Goal: Task Accomplishment & Management: Use online tool/utility

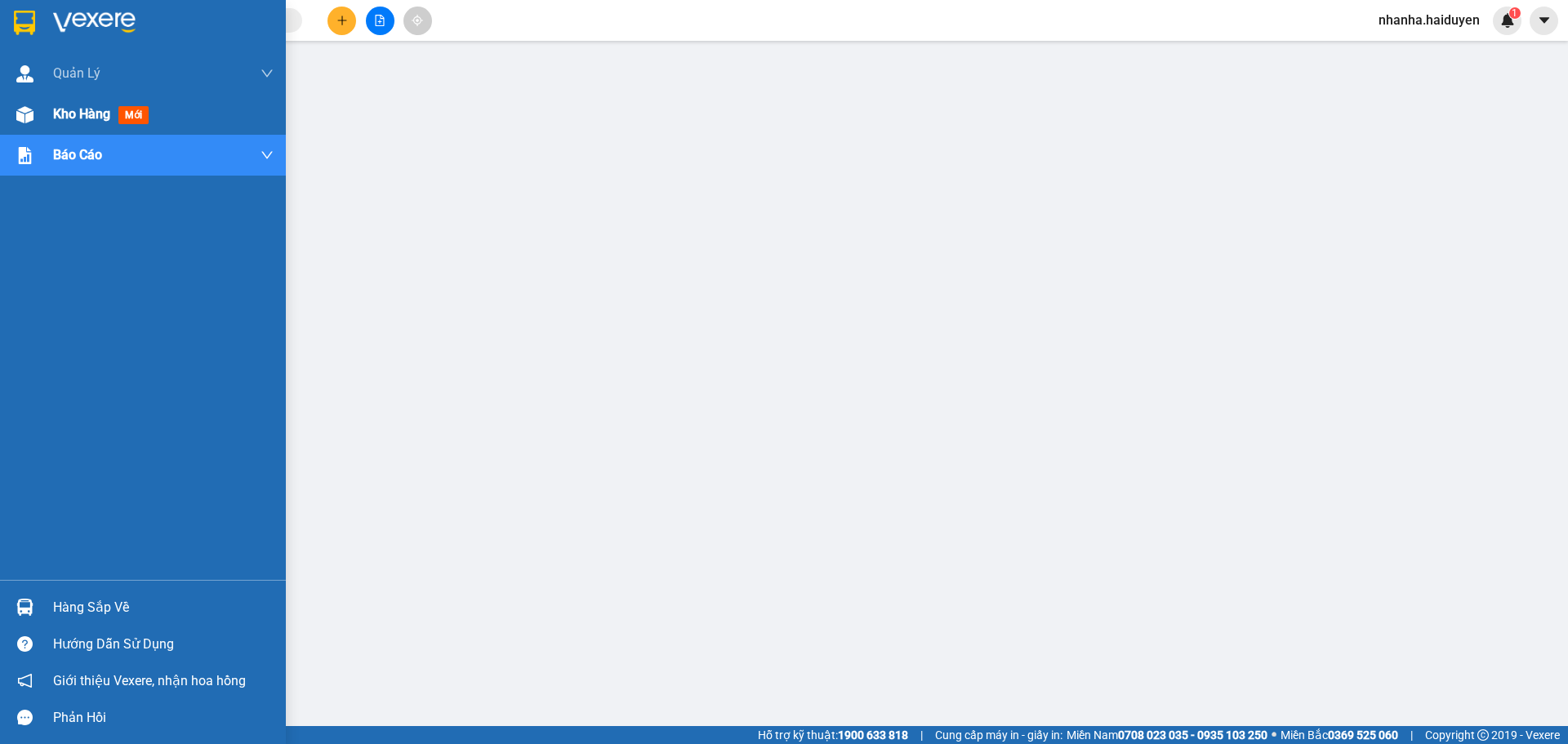
click at [26, 116] on img at bounding box center [25, 115] width 17 height 17
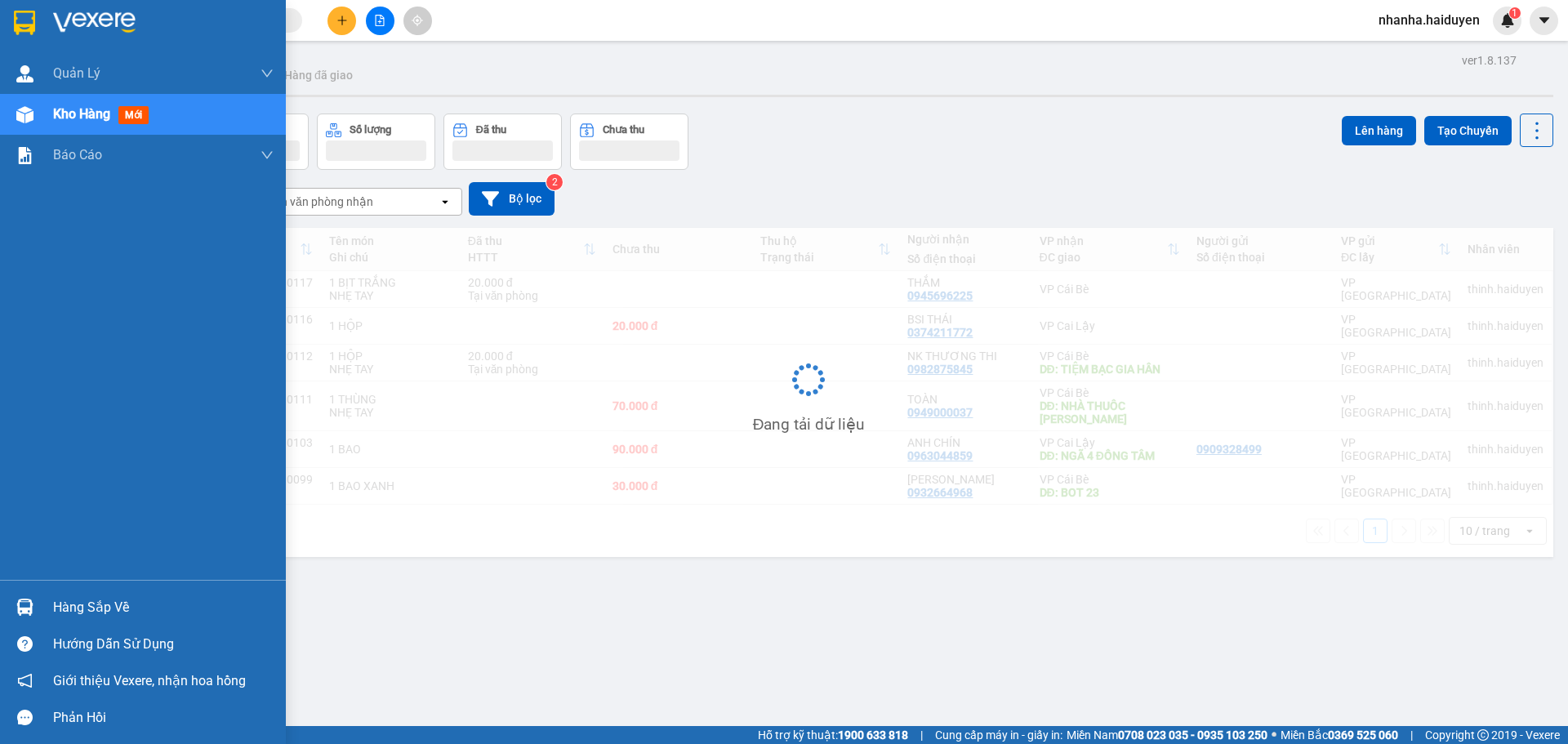
click at [69, 115] on span "Kho hàng" at bounding box center [81, 114] width 57 height 16
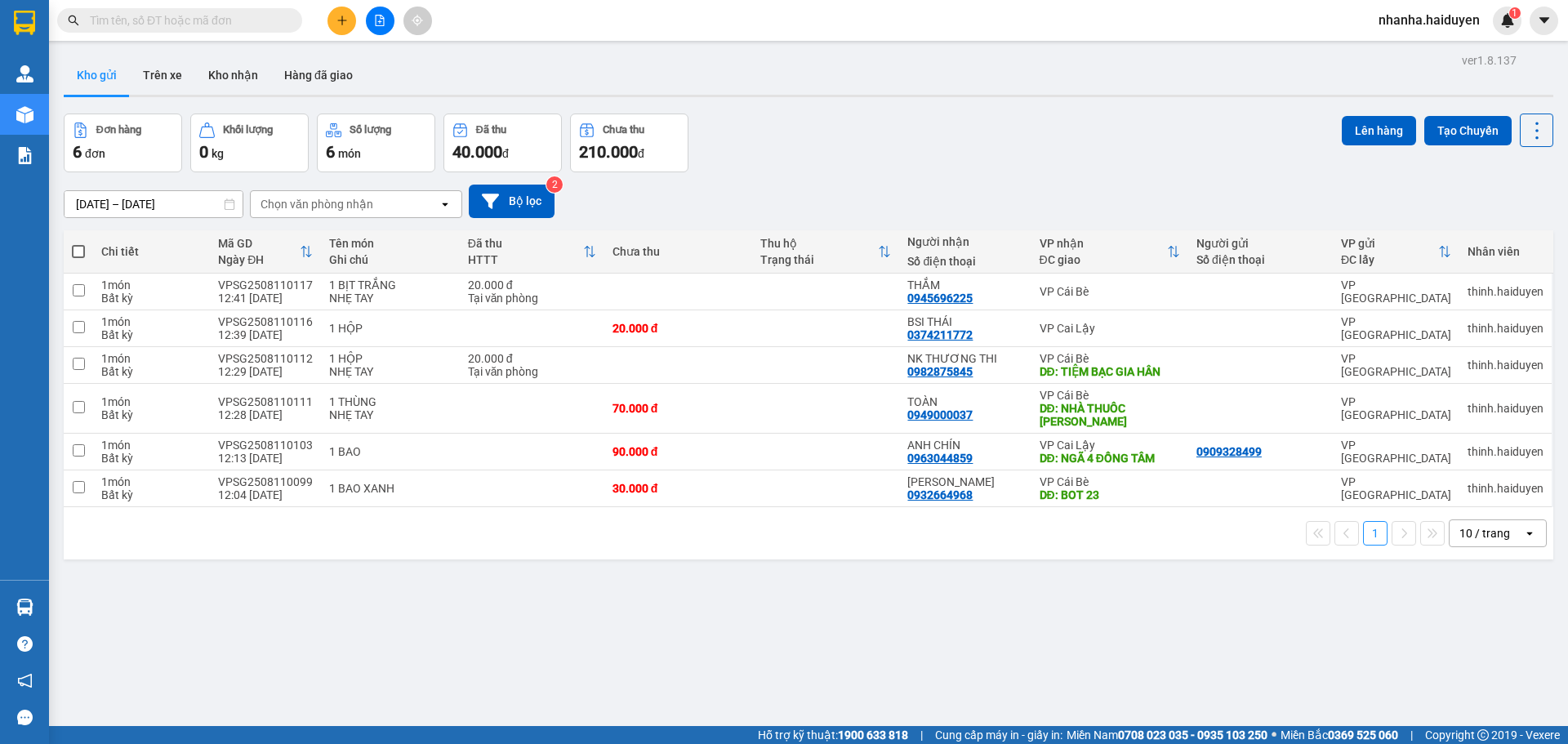
click at [371, 27] on button at bounding box center [380, 21] width 29 height 29
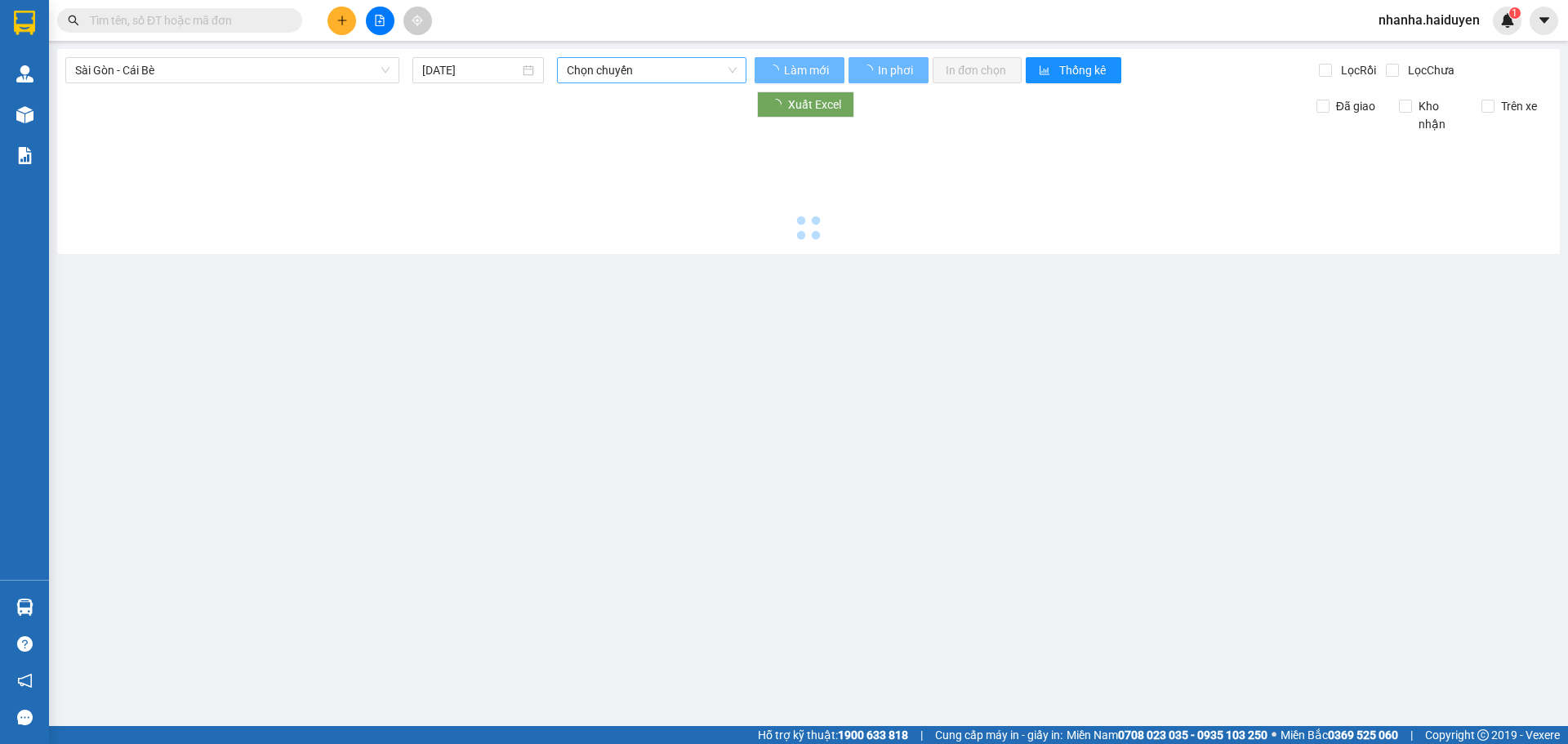
click at [575, 78] on span "Chọn chuyến" at bounding box center [651, 70] width 170 height 25
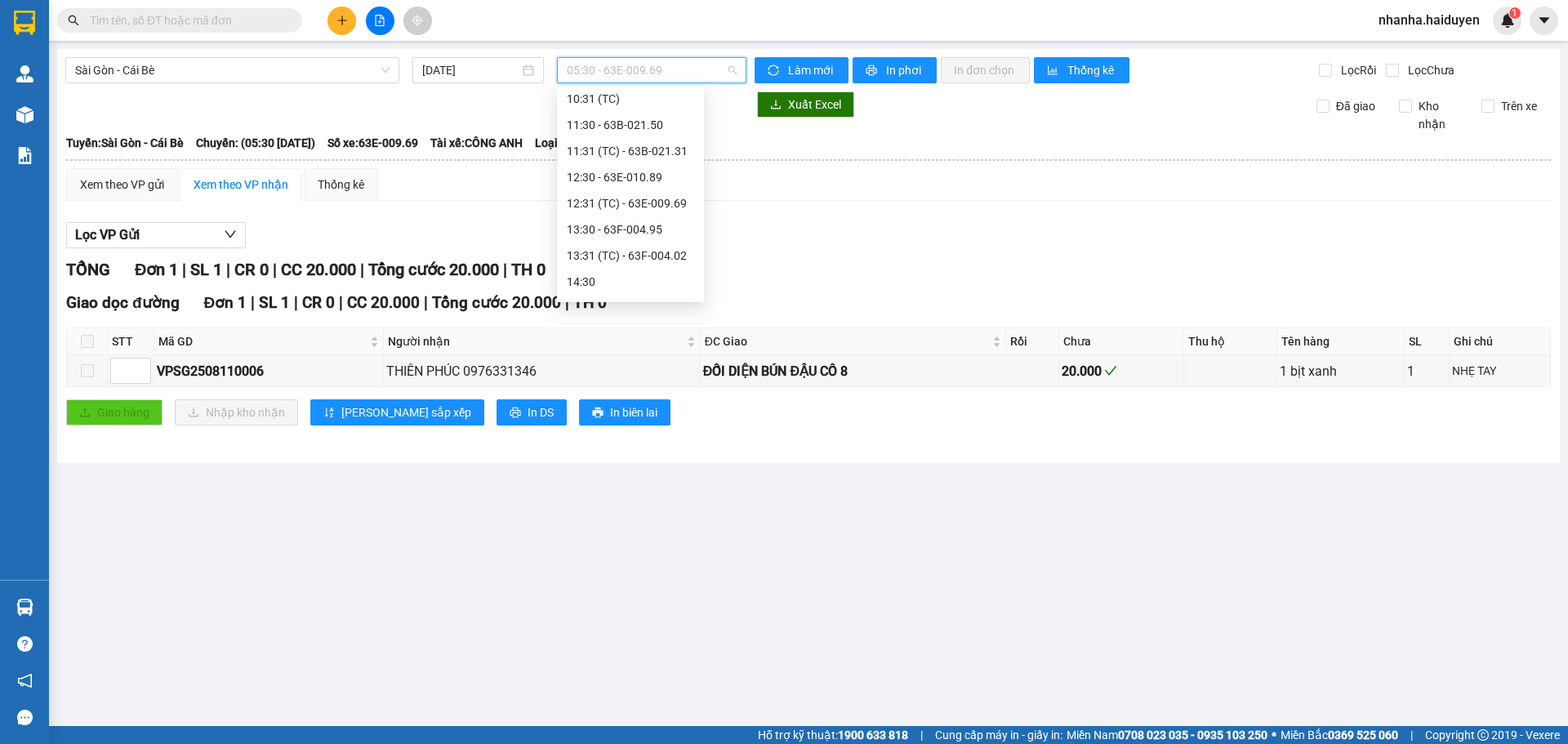
scroll to position [245, 0]
click at [630, 228] on div "13:30 - 63F-004.95" at bounding box center [630, 224] width 128 height 18
